Goal: Register for event/course

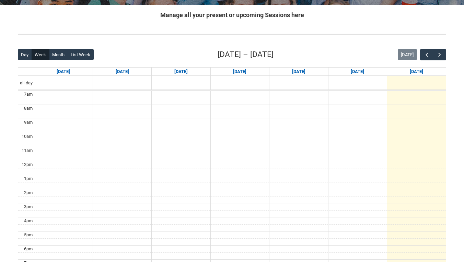
scroll to position [136, 0]
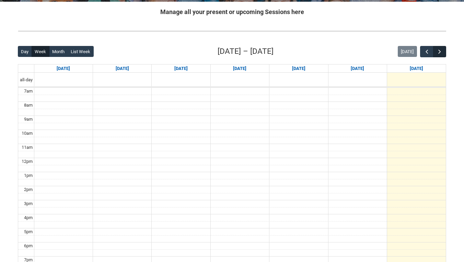
click at [438, 49] on span "button" at bounding box center [439, 51] width 7 height 7
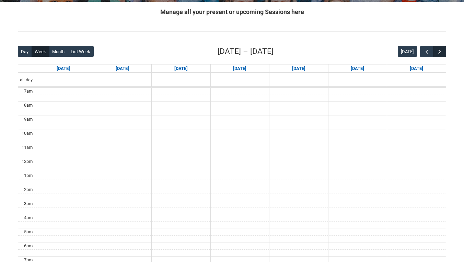
click at [438, 49] on span "button" at bounding box center [439, 51] width 7 height 7
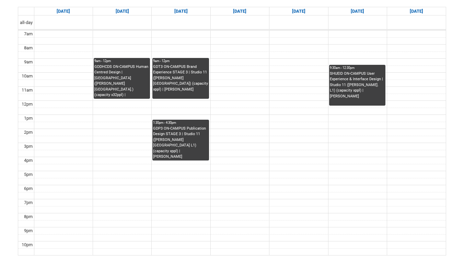
scroll to position [183, 0]
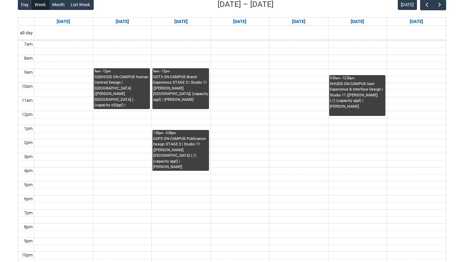
click at [176, 92] on div "GDT3 ON-CAMPUS Brand Experience STAGE 3 | Studio 11 ([PERSON_NAME][GEOGRAPHIC_D…" at bounding box center [180, 89] width 55 height 28
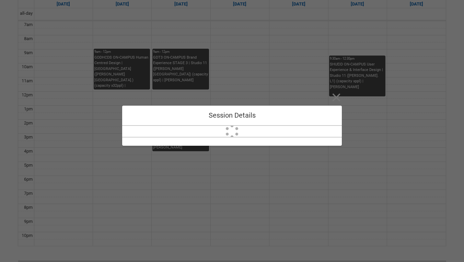
scroll to position [203, 0]
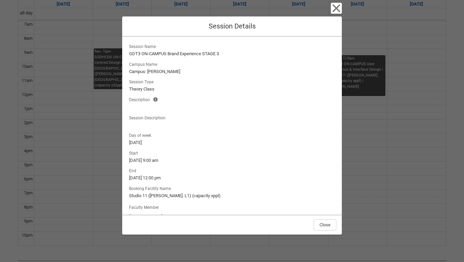
click at [336, 12] on icon "button" at bounding box center [336, 8] width 11 height 11
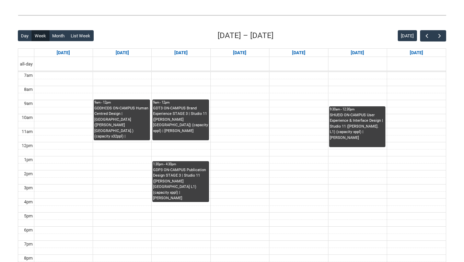
scroll to position [151, 0]
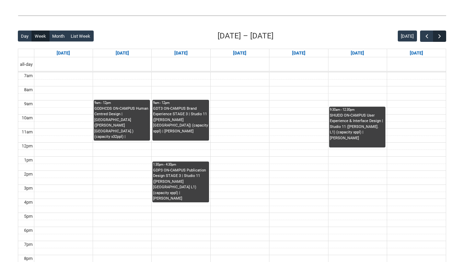
click at [438, 38] on span "button" at bounding box center [439, 36] width 7 height 7
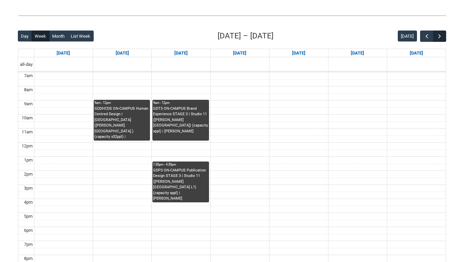
click at [438, 38] on span "button" at bounding box center [439, 36] width 7 height 7
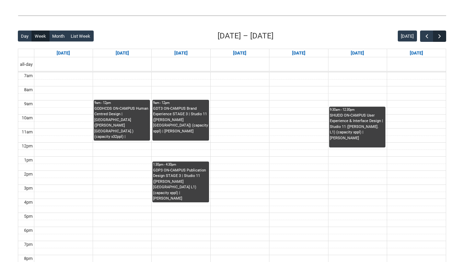
click at [438, 38] on span "button" at bounding box center [439, 36] width 7 height 7
click at [440, 38] on span "button" at bounding box center [439, 36] width 7 height 7
click at [439, 38] on span "button" at bounding box center [439, 36] width 7 height 7
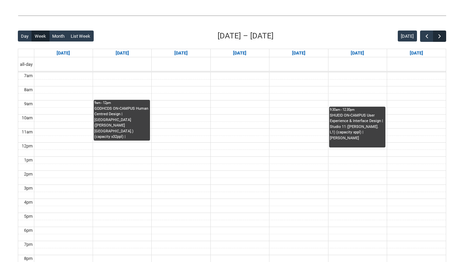
click at [439, 38] on span "button" at bounding box center [439, 36] width 7 height 7
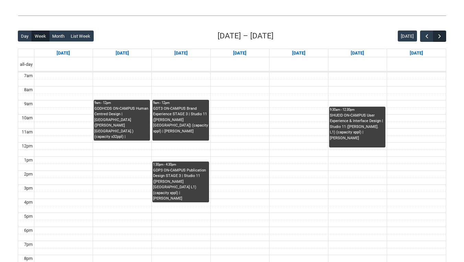
click at [439, 38] on span "button" at bounding box center [439, 36] width 7 height 7
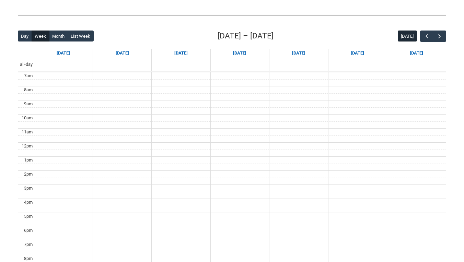
click at [408, 35] on button "[DATE]" at bounding box center [407, 36] width 19 height 11
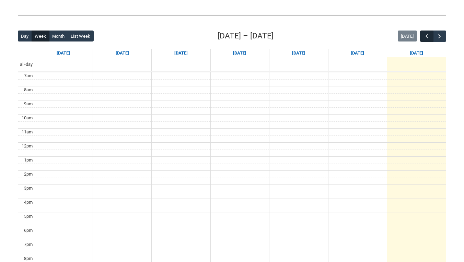
click at [424, 37] on span "button" at bounding box center [427, 36] width 7 height 7
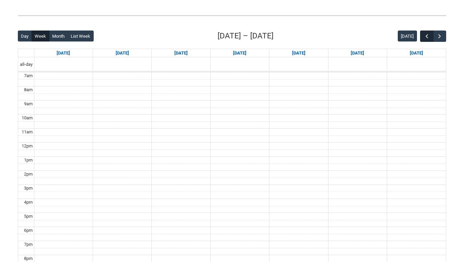
click at [424, 37] on span "button" at bounding box center [427, 36] width 7 height 7
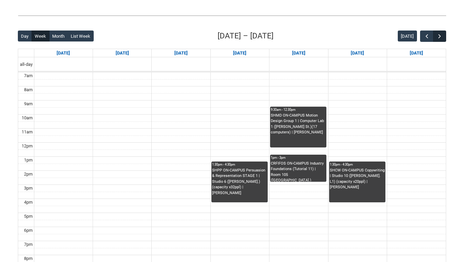
click at [443, 36] on button "button" at bounding box center [439, 36] width 13 height 11
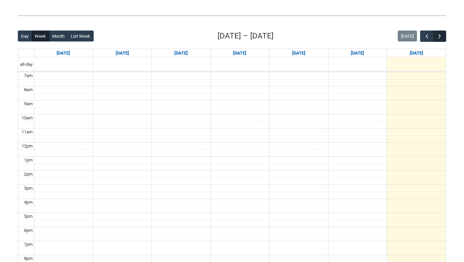
click at [443, 36] on button "button" at bounding box center [439, 36] width 13 height 11
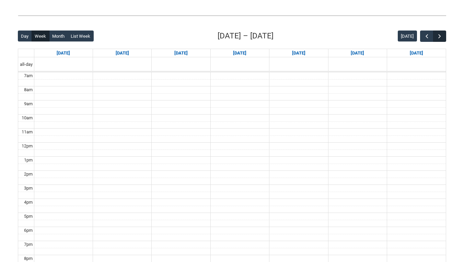
click at [443, 36] on button "button" at bounding box center [439, 36] width 13 height 11
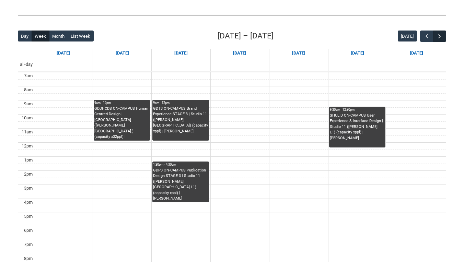
click at [443, 36] on button "button" at bounding box center [439, 36] width 13 height 11
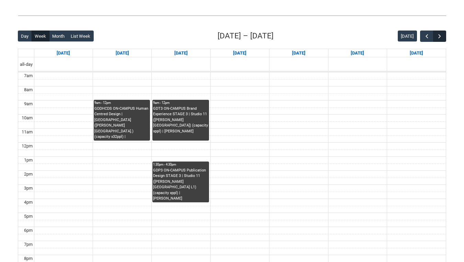
click at [443, 36] on button "button" at bounding box center [439, 36] width 13 height 11
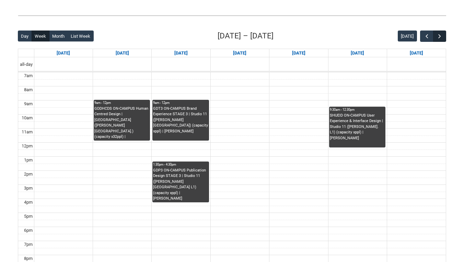
click at [443, 36] on button "button" at bounding box center [439, 36] width 13 height 11
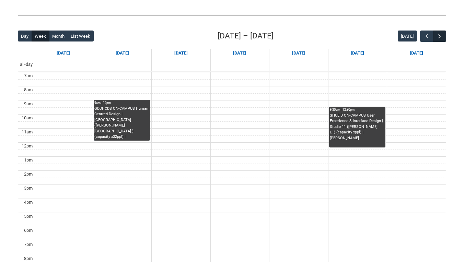
click at [443, 36] on button "button" at bounding box center [439, 36] width 13 height 11
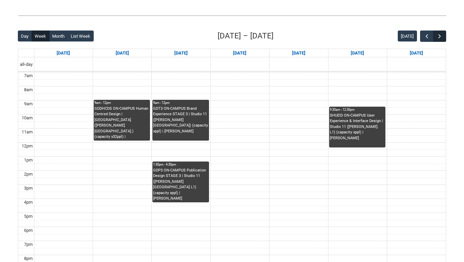
click at [443, 36] on button "button" at bounding box center [439, 36] width 13 height 11
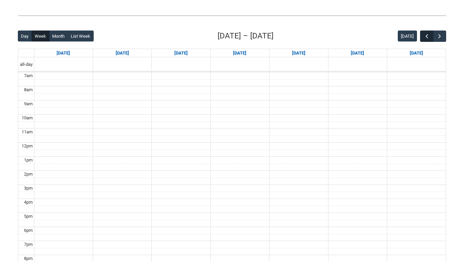
click at [427, 35] on span "button" at bounding box center [427, 36] width 7 height 7
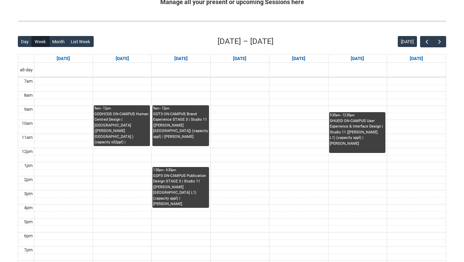
scroll to position [142, 0]
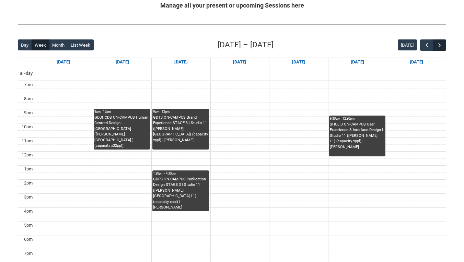
click at [442, 42] on span "button" at bounding box center [439, 45] width 7 height 7
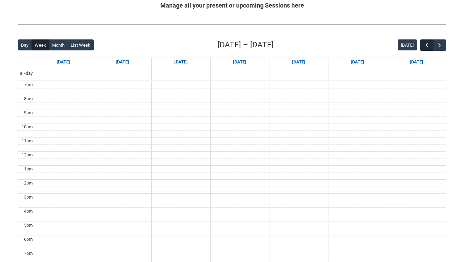
click at [429, 44] on span "button" at bounding box center [427, 45] width 7 height 7
